Goal: Task Accomplishment & Management: Use online tool/utility

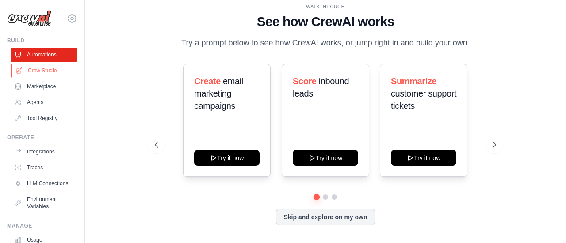
click at [33, 70] on link "Crew Studio" at bounding box center [44, 71] width 67 height 14
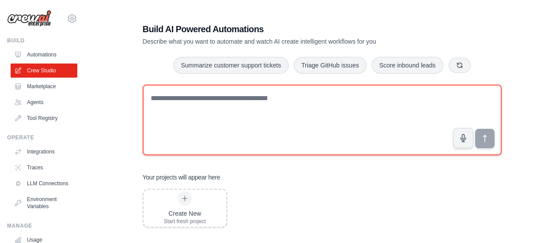
click at [203, 101] on textarea at bounding box center [322, 120] width 359 height 71
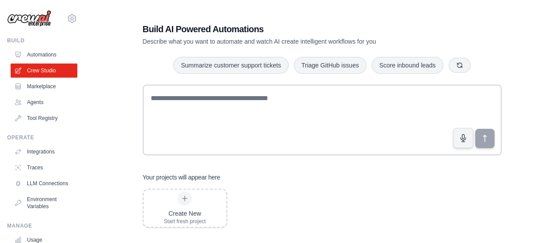
click at [120, 119] on div "Build AI Powered Automations Describe what you want to automate and watch AI cr…" at bounding box center [322, 177] width 446 height 336
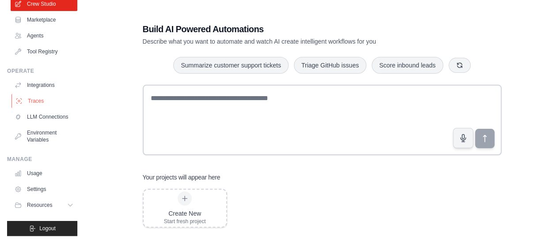
scroll to position [29, 0]
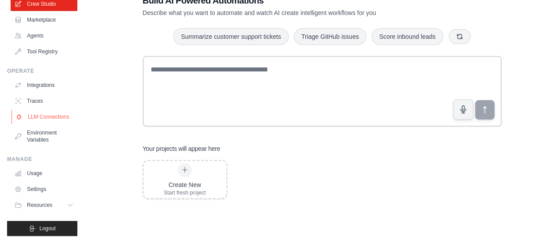
click at [41, 111] on link "LLM Connections" at bounding box center [44, 117] width 67 height 14
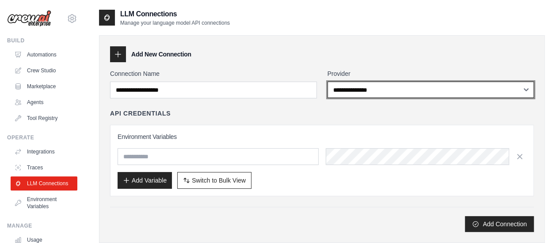
click at [369, 94] on select "**********" at bounding box center [430, 90] width 207 height 16
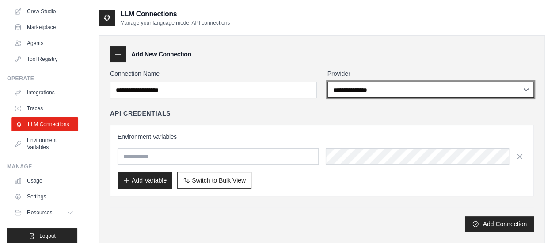
scroll to position [73, 0]
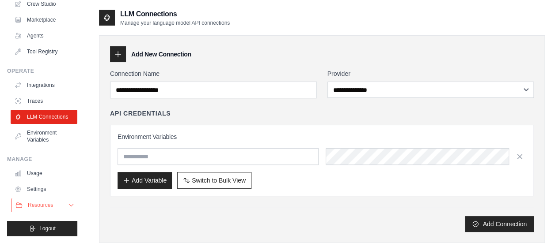
click at [68, 204] on icon at bounding box center [71, 205] width 7 height 7
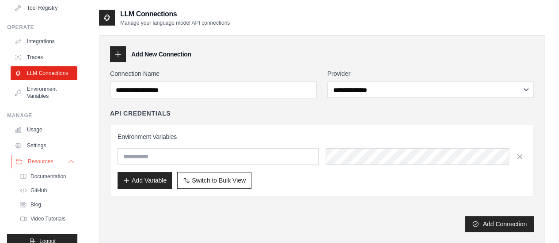
scroll to position [130, 0]
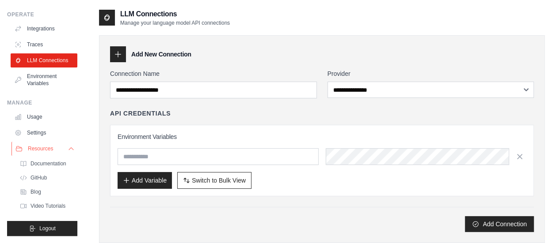
click at [69, 148] on icon at bounding box center [71, 149] width 4 height 2
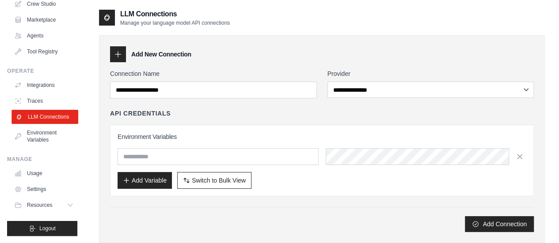
scroll to position [0, 0]
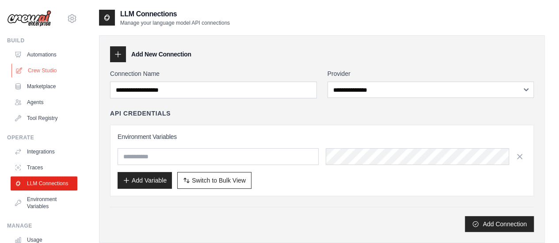
click at [45, 71] on link "Crew Studio" at bounding box center [44, 71] width 67 height 14
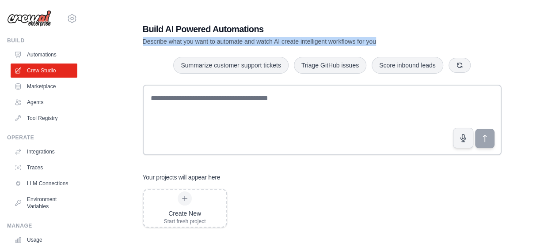
drag, startPoint x: 144, startPoint y: 42, endPoint x: 405, endPoint y: 41, distance: 260.7
click at [407, 41] on div "Build AI Powered Automations Describe what you want to automate and watch AI cr…" at bounding box center [322, 177] width 380 height 336
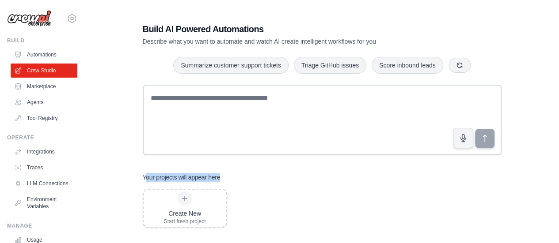
drag, startPoint x: 145, startPoint y: 180, endPoint x: 228, endPoint y: 180, distance: 83.1
click at [225, 180] on div "Your projects will appear here" at bounding box center [322, 177] width 359 height 9
click at [228, 179] on div "Your projects will appear here" at bounding box center [322, 177] width 359 height 9
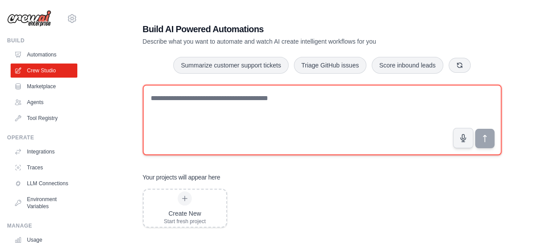
click at [228, 105] on textarea at bounding box center [322, 120] width 359 height 71
click at [302, 126] on textarea at bounding box center [322, 120] width 359 height 71
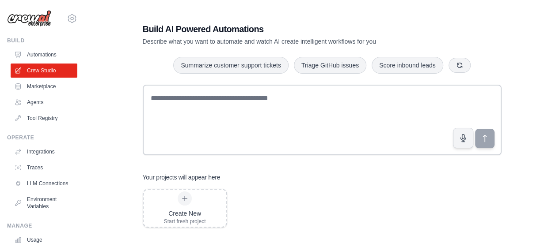
click at [312, 170] on div "Build AI Powered Automations Describe what you want to automate and watch AI cr…" at bounding box center [322, 177] width 380 height 336
click at [42, 59] on link "Automations" at bounding box center [44, 55] width 67 height 14
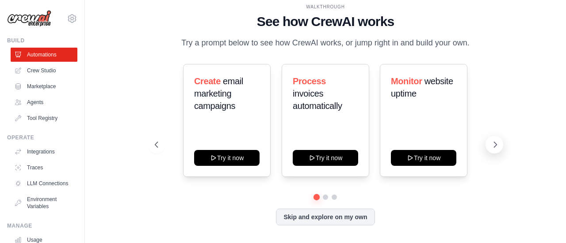
click at [493, 142] on icon at bounding box center [495, 145] width 9 height 9
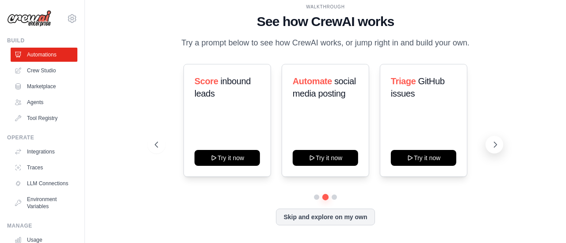
click at [495, 141] on icon at bounding box center [495, 145] width 9 height 9
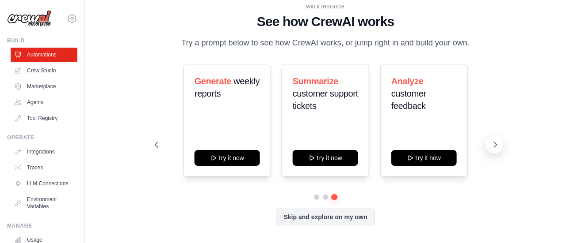
click at [491, 144] on icon at bounding box center [495, 145] width 9 height 9
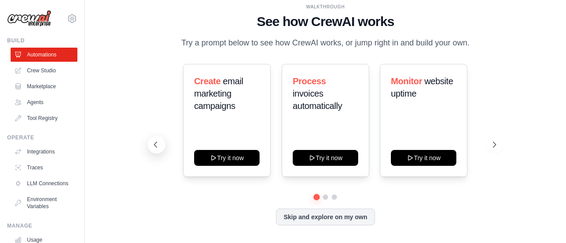
click at [156, 141] on icon at bounding box center [155, 145] width 9 height 9
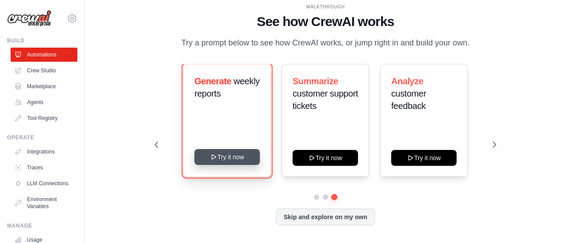
click at [215, 160] on icon at bounding box center [213, 157] width 7 height 7
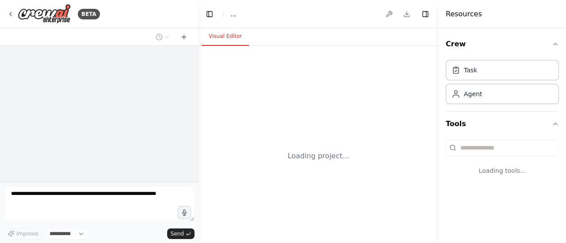
select select "****"
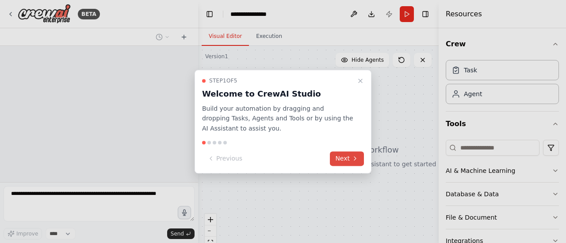
click at [352, 162] on icon at bounding box center [354, 159] width 7 height 7
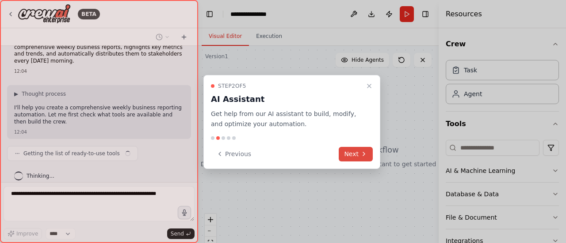
scroll to position [27, 0]
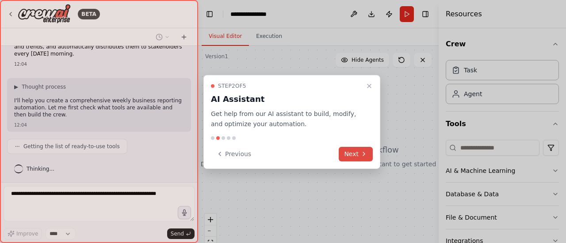
click at [356, 151] on button "Next" at bounding box center [355, 154] width 34 height 15
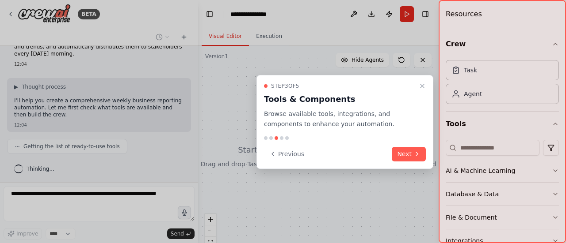
click at [401, 152] on button "Next" at bounding box center [409, 154] width 34 height 15
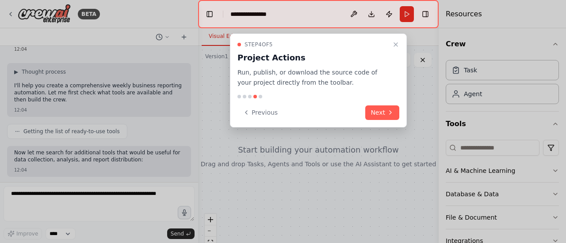
click at [378, 115] on button "Next" at bounding box center [382, 113] width 34 height 15
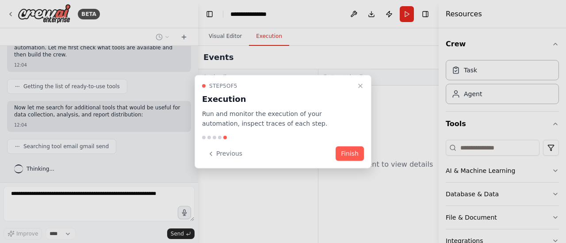
click at [348, 148] on button "Finish" at bounding box center [349, 154] width 28 height 15
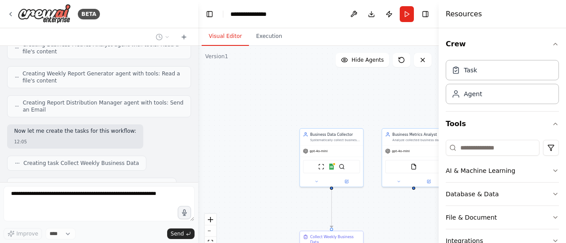
scroll to position [380, 0]
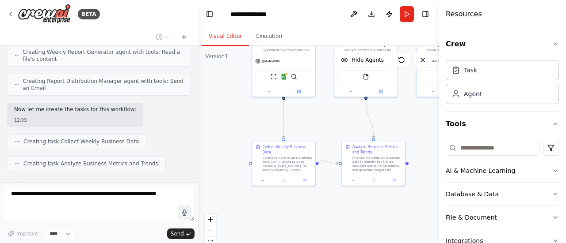
drag, startPoint x: 288, startPoint y: 202, endPoint x: 240, endPoint y: 114, distance: 100.7
click at [240, 114] on div ".deletable-edge-delete-btn { width: 20px; height: 20px; border: 0px solid #ffff…" at bounding box center [318, 156] width 240 height 221
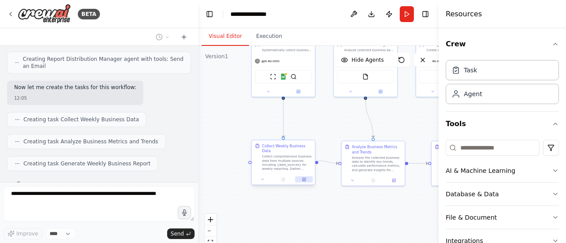
click at [303, 178] on icon at bounding box center [303, 179] width 3 height 3
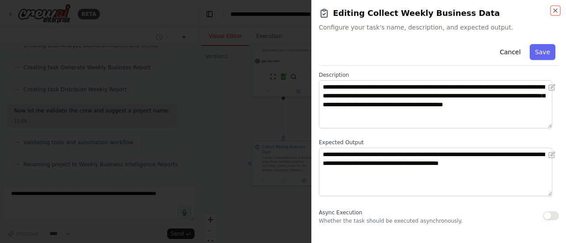
scroll to position [57, 0]
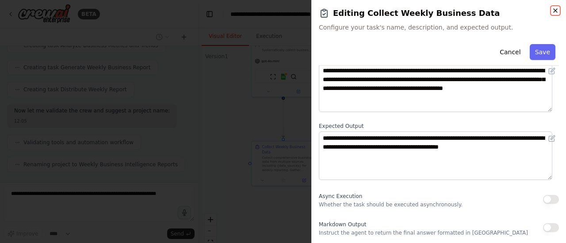
click at [555, 12] on icon "button" at bounding box center [554, 10] width 7 height 7
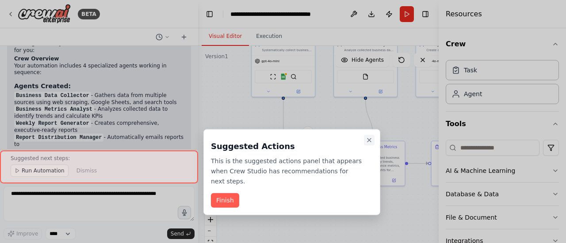
click at [369, 138] on icon "Close walkthrough" at bounding box center [368, 140] width 7 height 7
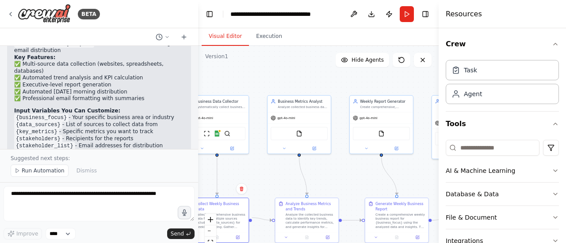
scroll to position [821, 0]
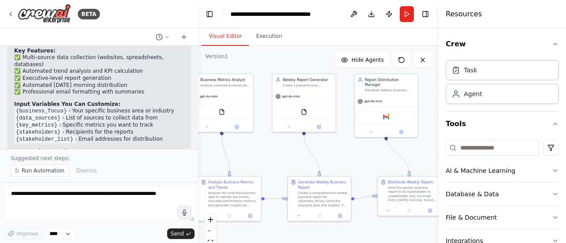
drag, startPoint x: 404, startPoint y: 114, endPoint x: 247, endPoint y: 147, distance: 160.4
click at [247, 148] on div ".deletable-edge-delete-btn { width: 20px; height: 20px; border: 0px solid #ffff…" at bounding box center [318, 156] width 240 height 221
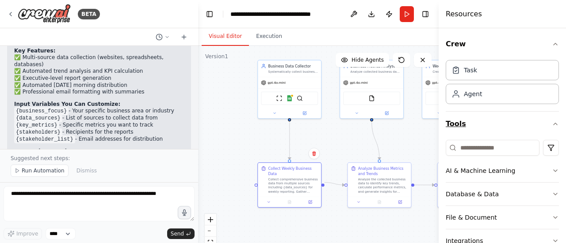
drag, startPoint x: 356, startPoint y: 146, endPoint x: 525, endPoint y: 132, distance: 168.9
click at [525, 132] on div "BETA Set up a crew that collects data from multiple sources, creates comprehens…" at bounding box center [283, 121] width 566 height 243
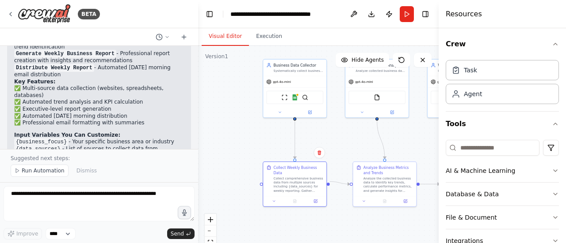
scroll to position [787, 0]
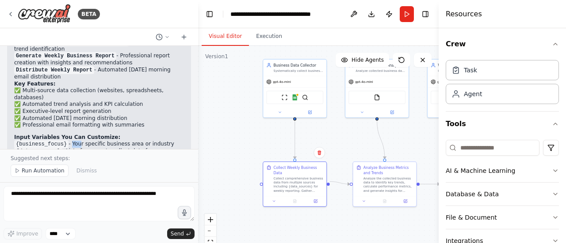
drag, startPoint x: 68, startPoint y: 104, endPoint x: 77, endPoint y: 104, distance: 9.3
click at [75, 141] on li "{business_focus} - Your specific business area or industry" at bounding box center [99, 144] width 170 height 7
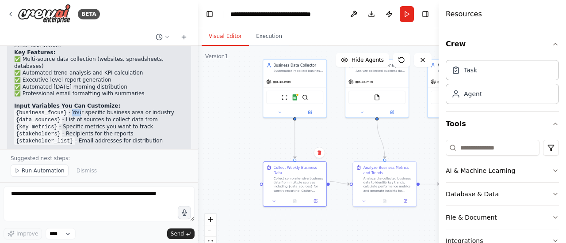
scroll to position [821, 0]
drag, startPoint x: 26, startPoint y: 118, endPoint x: 90, endPoint y: 122, distance: 64.6
click at [88, 156] on p "⚠️ You'll need to connect Google Sheets and Gmail integrations before running t…" at bounding box center [99, 163] width 170 height 14
drag, startPoint x: 97, startPoint y: 122, endPoint x: 150, endPoint y: 120, distance: 53.1
click at [150, 156] on p "⚠️ You'll need to connect Google Sheets and Gmail integrations before running t…" at bounding box center [99, 163] width 170 height 14
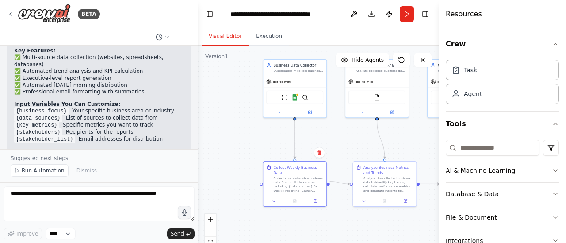
click at [150, 156] on p "⚠️ You'll need to connect Google Sheets and Gmail integrations before running t…" at bounding box center [99, 163] width 170 height 14
drag, startPoint x: 87, startPoint y: 124, endPoint x: 96, endPoint y: 126, distance: 9.4
click at [92, 156] on p "⚠️ You'll need to connect Google Sheets and Gmail integrations before running t…" at bounding box center [99, 163] width 170 height 14
click at [311, 115] on button at bounding box center [308, 112] width 28 height 6
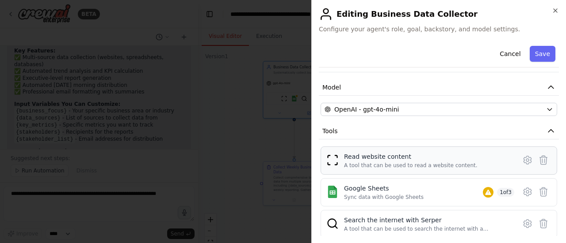
scroll to position [78, 0]
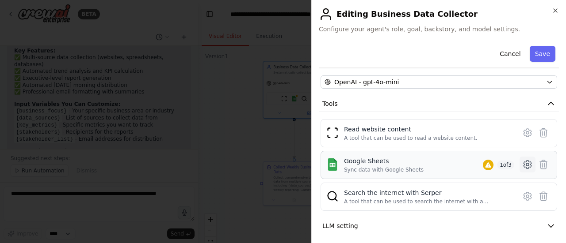
click at [523, 166] on icon at bounding box center [527, 165] width 8 height 8
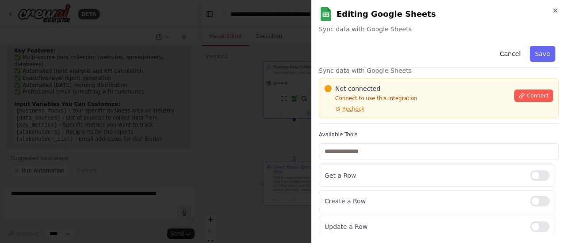
scroll to position [0, 0]
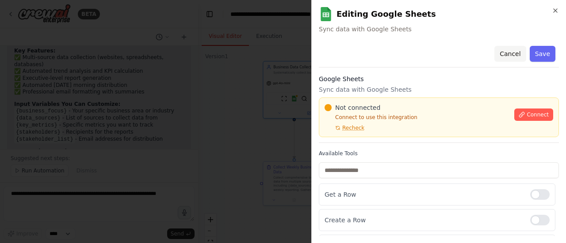
click at [509, 53] on button "Cancel" at bounding box center [509, 54] width 31 height 16
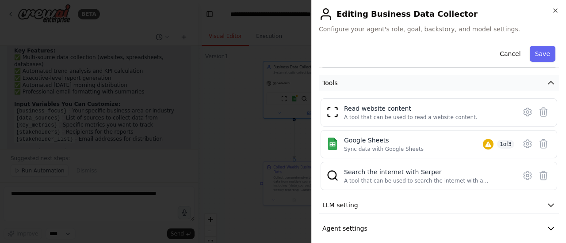
scroll to position [104, 0]
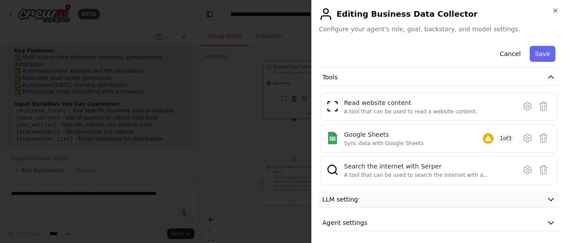
click at [403, 200] on button "LLM setting" at bounding box center [439, 200] width 240 height 16
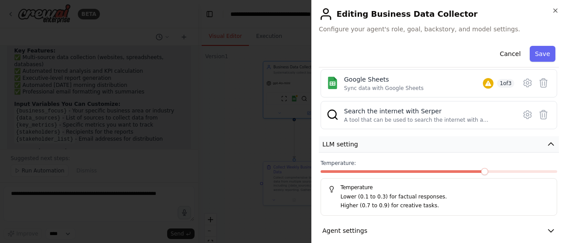
scroll to position [167, 0]
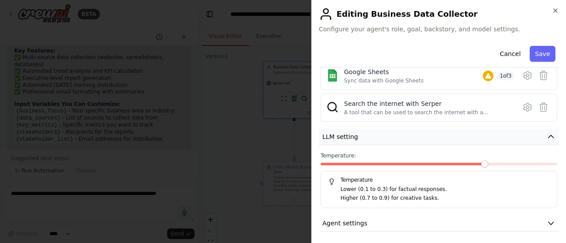
click at [347, 133] on span "LLM setting" at bounding box center [340, 137] width 36 height 9
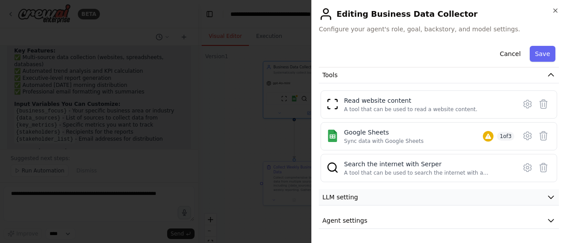
scroll to position [104, 0]
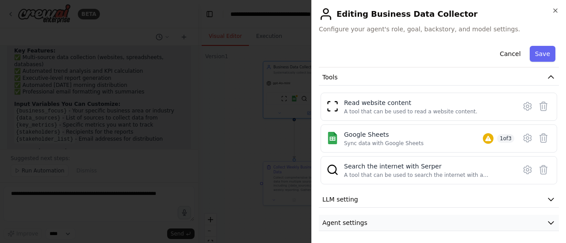
click at [374, 216] on button "Agent settings" at bounding box center [439, 223] width 240 height 16
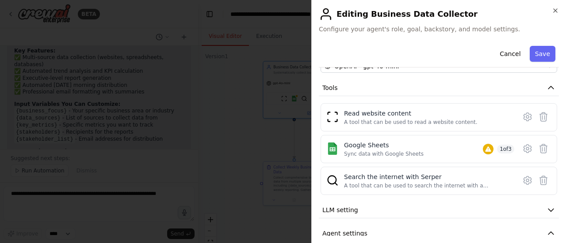
scroll to position [84, 0]
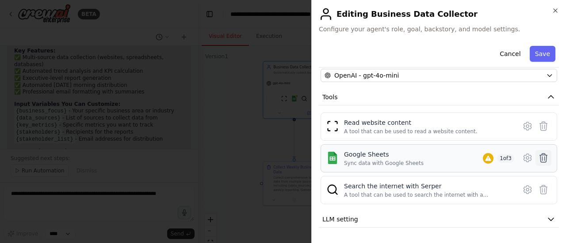
click at [538, 157] on icon at bounding box center [543, 158] width 11 height 11
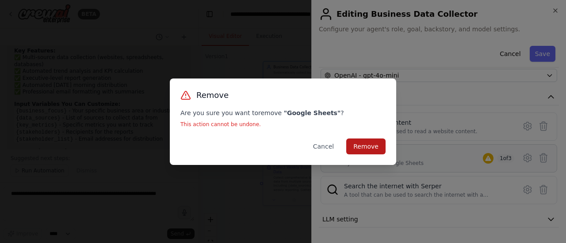
click at [363, 150] on button "Remove" at bounding box center [365, 147] width 39 height 16
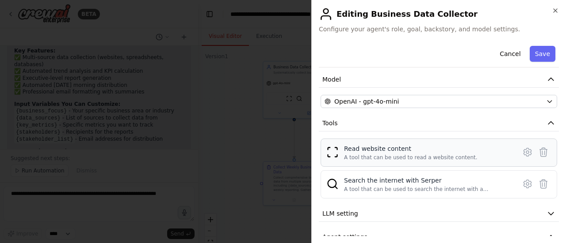
scroll to position [65, 0]
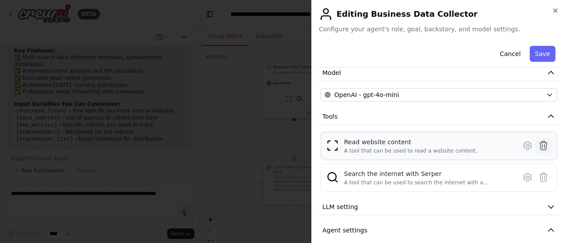
click at [539, 144] on icon at bounding box center [543, 146] width 11 height 11
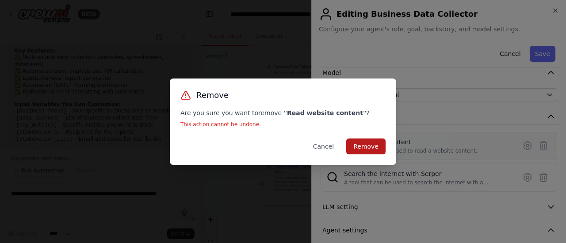
click at [365, 148] on button "Remove" at bounding box center [365, 147] width 39 height 16
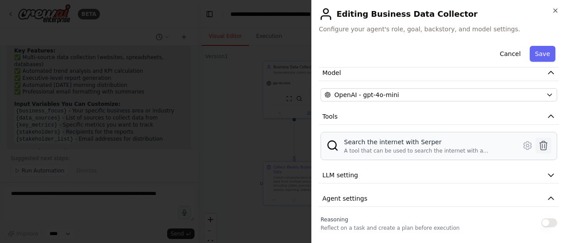
click at [540, 147] on icon at bounding box center [543, 146] width 11 height 11
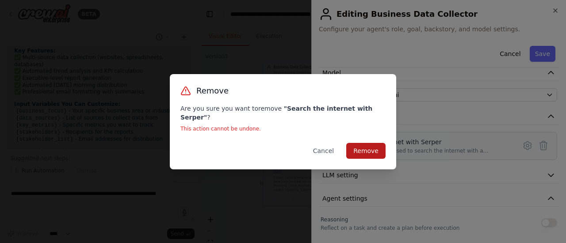
click at [362, 149] on button "Remove" at bounding box center [365, 151] width 39 height 16
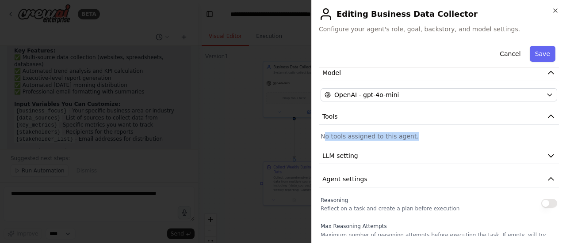
drag, startPoint x: 331, startPoint y: 135, endPoint x: 411, endPoint y: 131, distance: 80.5
click at [409, 132] on p "No tools assigned to this agent." at bounding box center [438, 136] width 236 height 9
click at [411, 133] on p "No tools assigned to this agent." at bounding box center [438, 136] width 236 height 9
click at [543, 109] on button "Tools" at bounding box center [439, 117] width 240 height 16
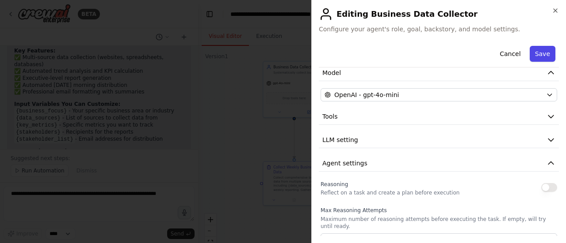
click at [535, 57] on button "Save" at bounding box center [542, 54] width 26 height 16
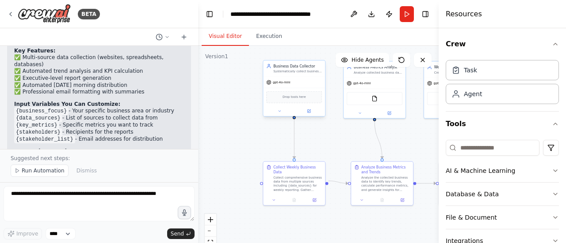
click at [292, 102] on div "Drop tools here" at bounding box center [294, 97] width 56 height 12
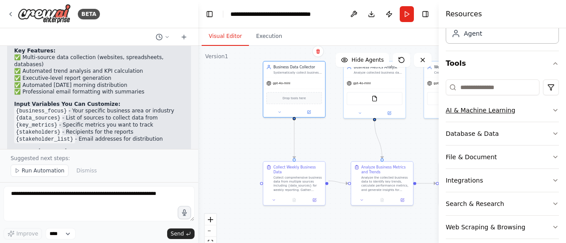
scroll to position [65, 0]
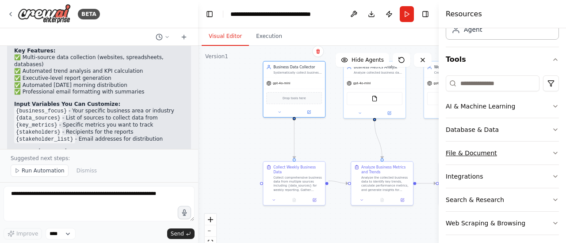
click at [550, 148] on button "File & Document" at bounding box center [501, 153] width 113 height 23
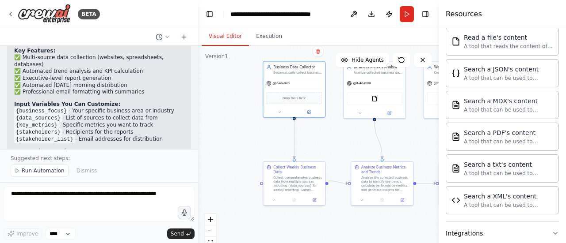
scroll to position [328, 0]
